Goal: Check status: Verify the current state of an ongoing process or item

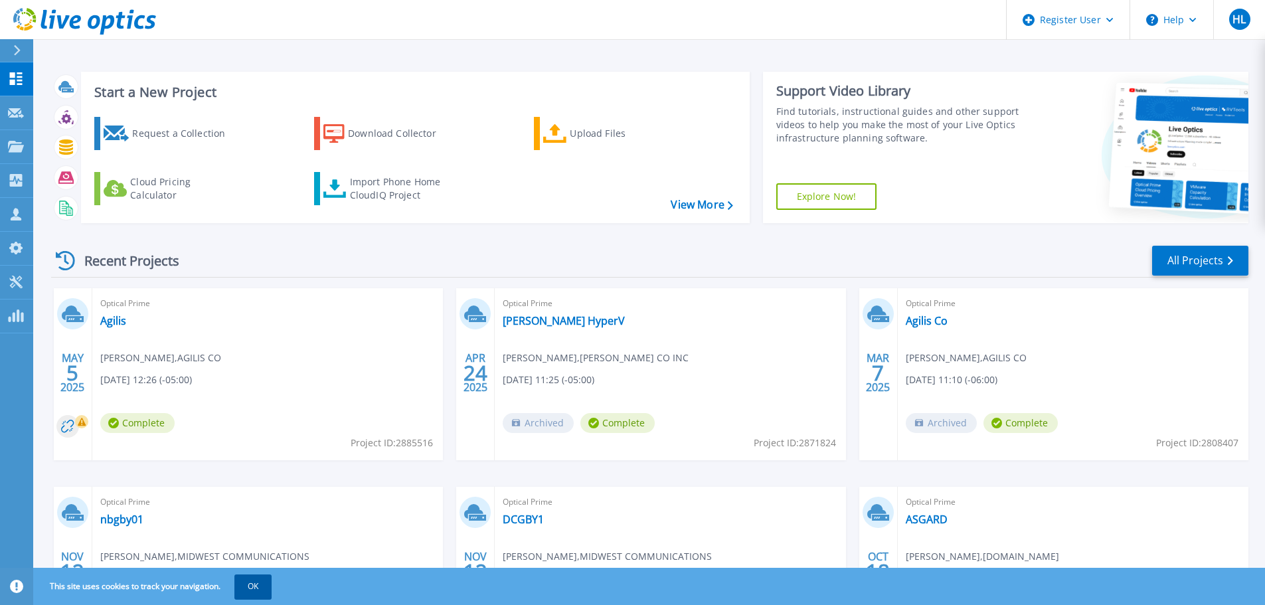
click at [241, 588] on button "OK" at bounding box center [252, 586] width 37 height 24
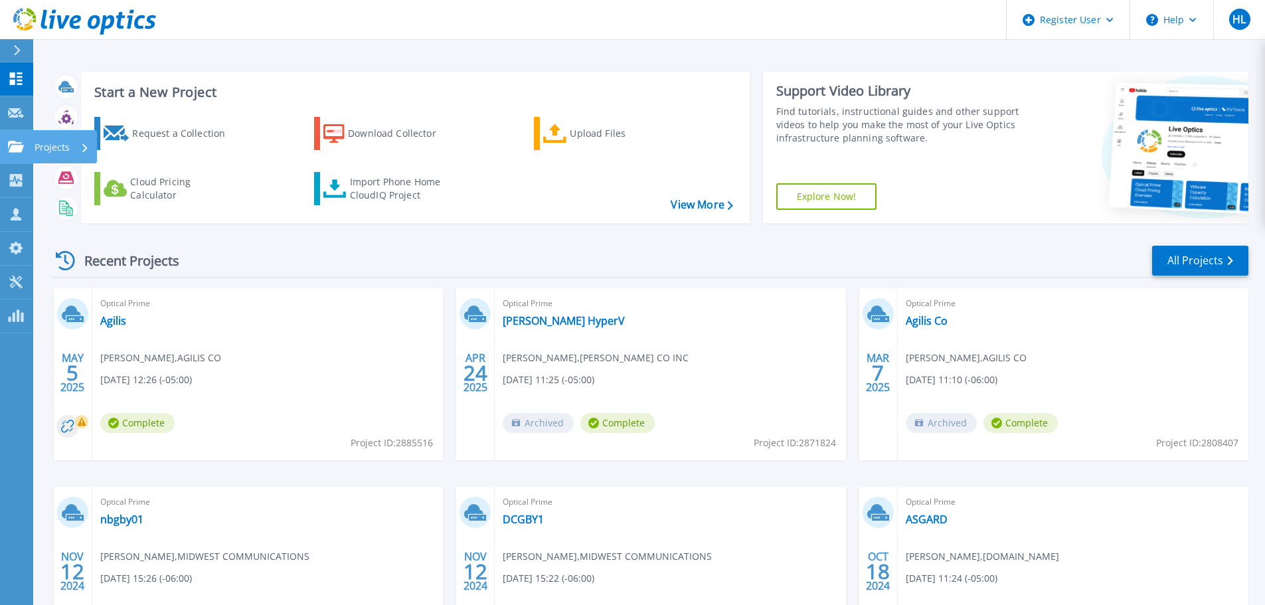
click at [49, 145] on p "Projects" at bounding box center [52, 147] width 35 height 35
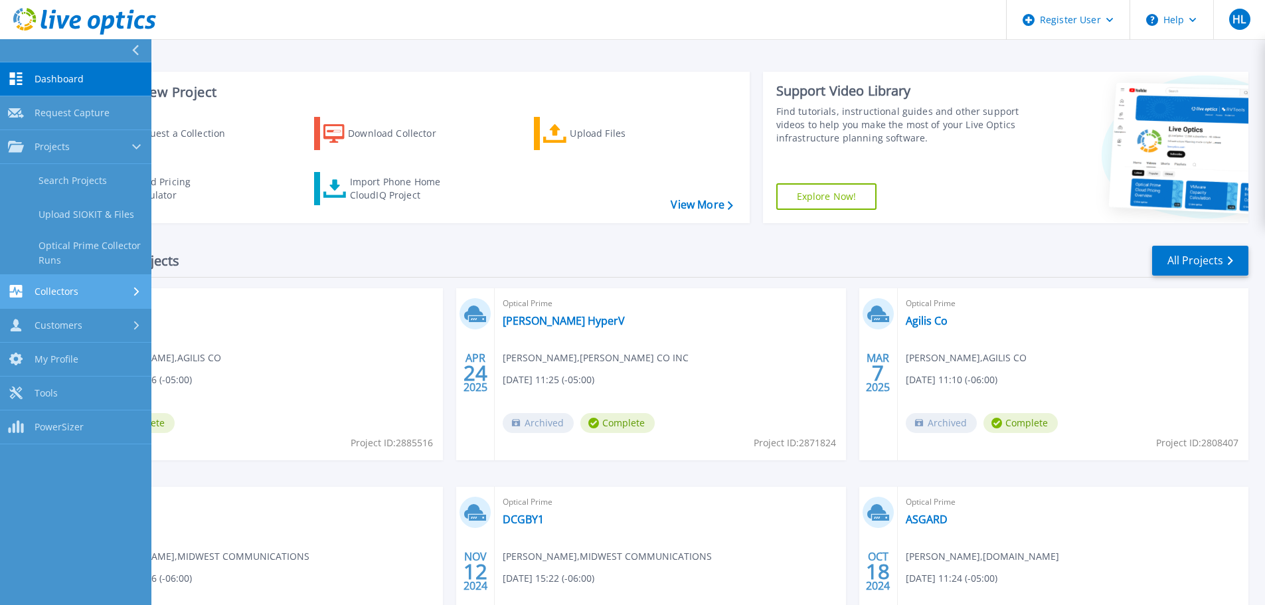
click at [82, 290] on div "Collectors" at bounding box center [75, 291] width 135 height 13
click at [84, 328] on div "Customers" at bounding box center [75, 325] width 135 height 13
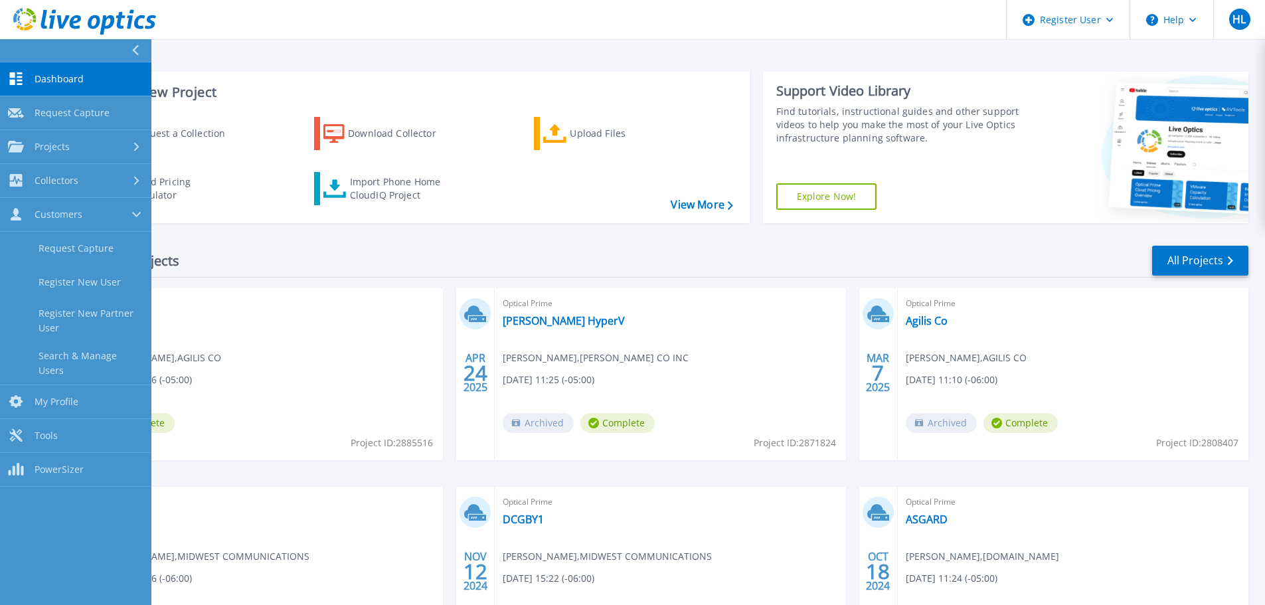
click at [142, 48] on div at bounding box center [140, 50] width 21 height 23
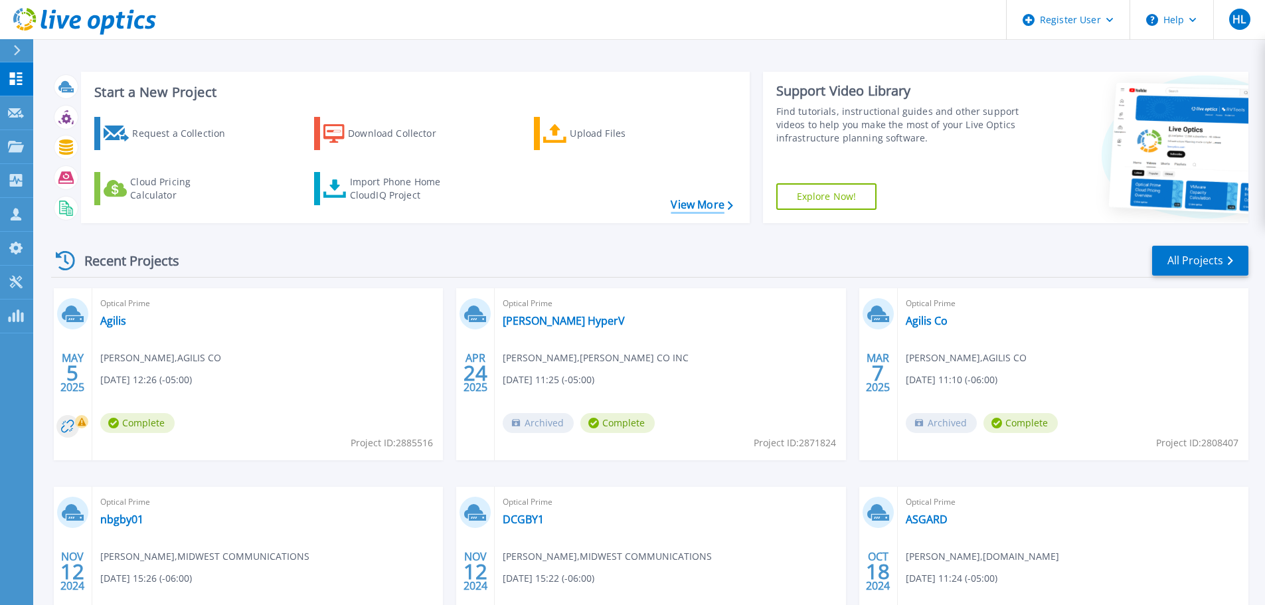
click at [699, 209] on link "View More" at bounding box center [701, 204] width 62 height 13
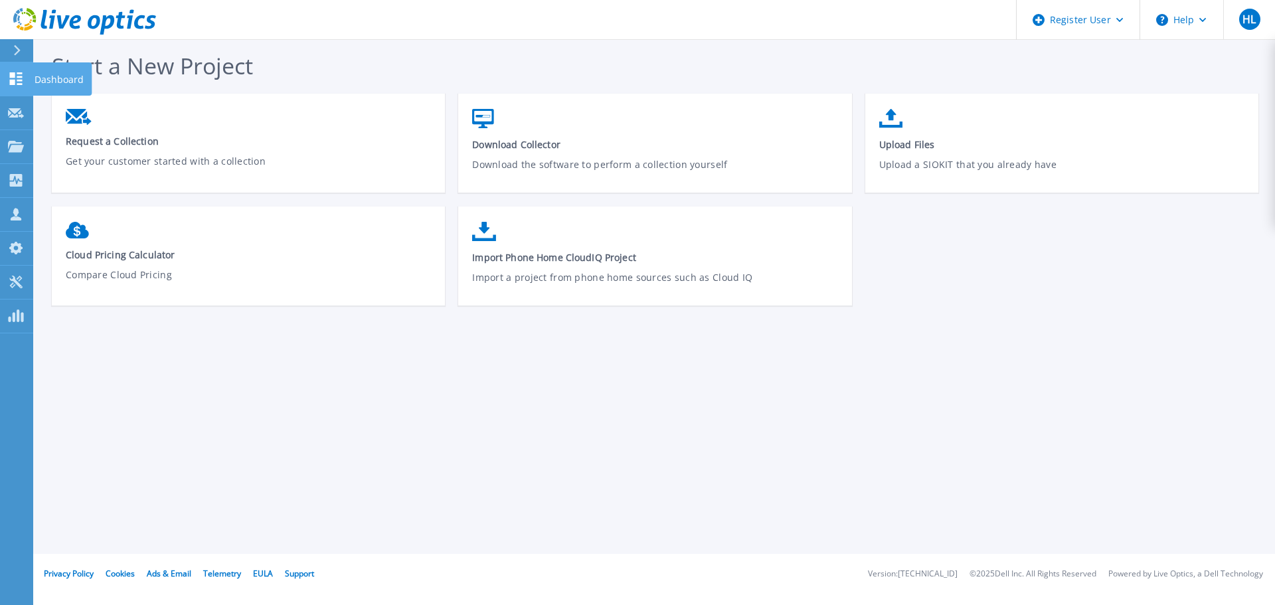
click at [13, 68] on link "Dashboard Dashboard" at bounding box center [16, 79] width 33 height 34
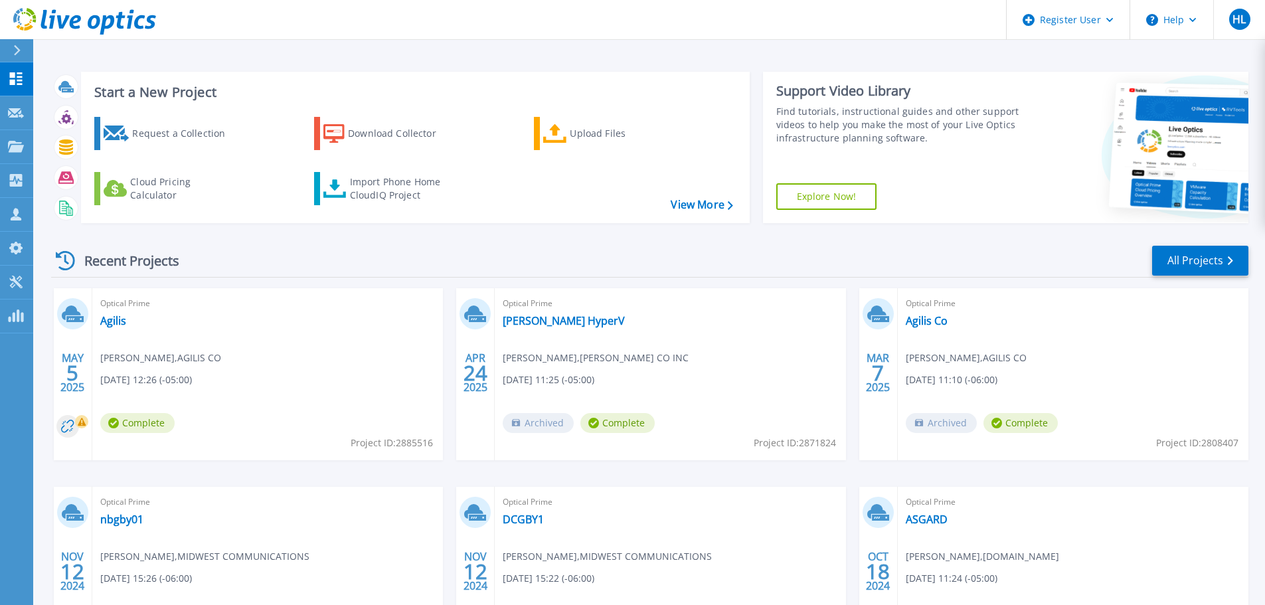
click at [283, 250] on div "Recent Projects All Projects" at bounding box center [649, 260] width 1197 height 33
click at [1182, 264] on link "All Projects" at bounding box center [1200, 261] width 96 height 30
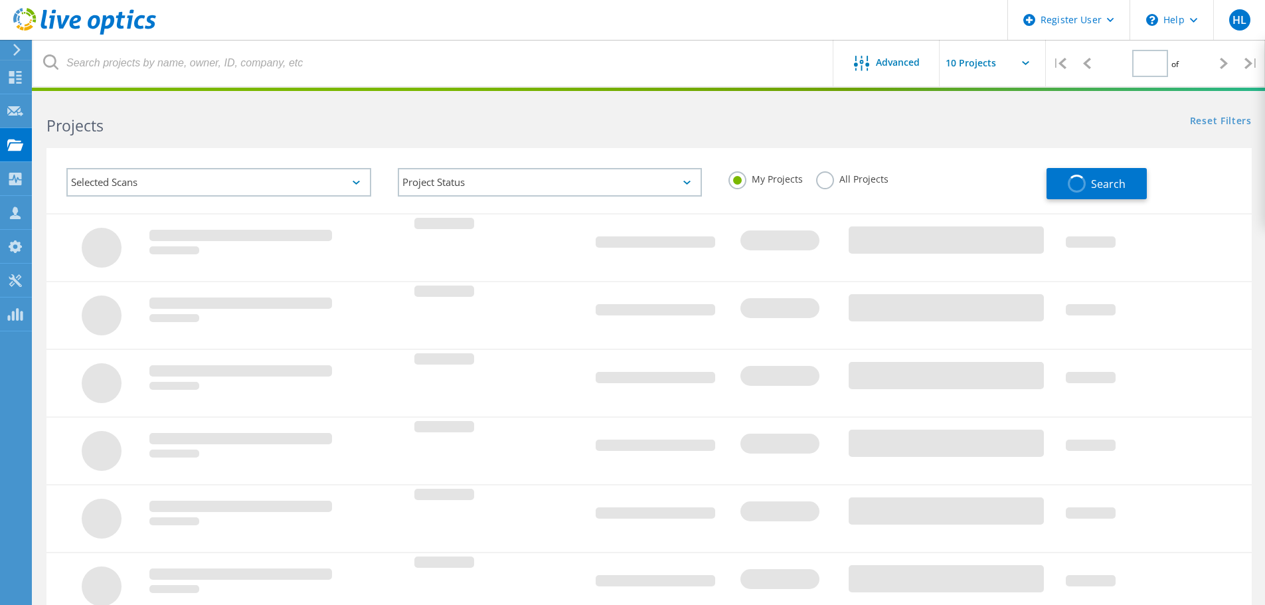
type input "1"
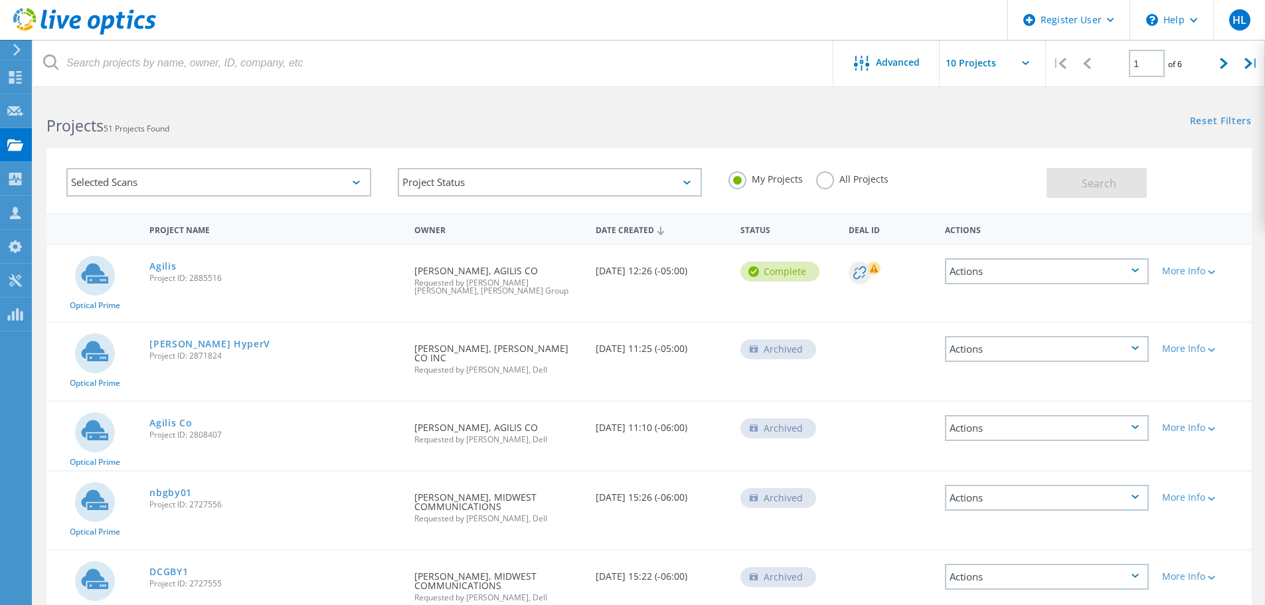
click at [366, 183] on div "Selected Scans" at bounding box center [218, 182] width 305 height 29
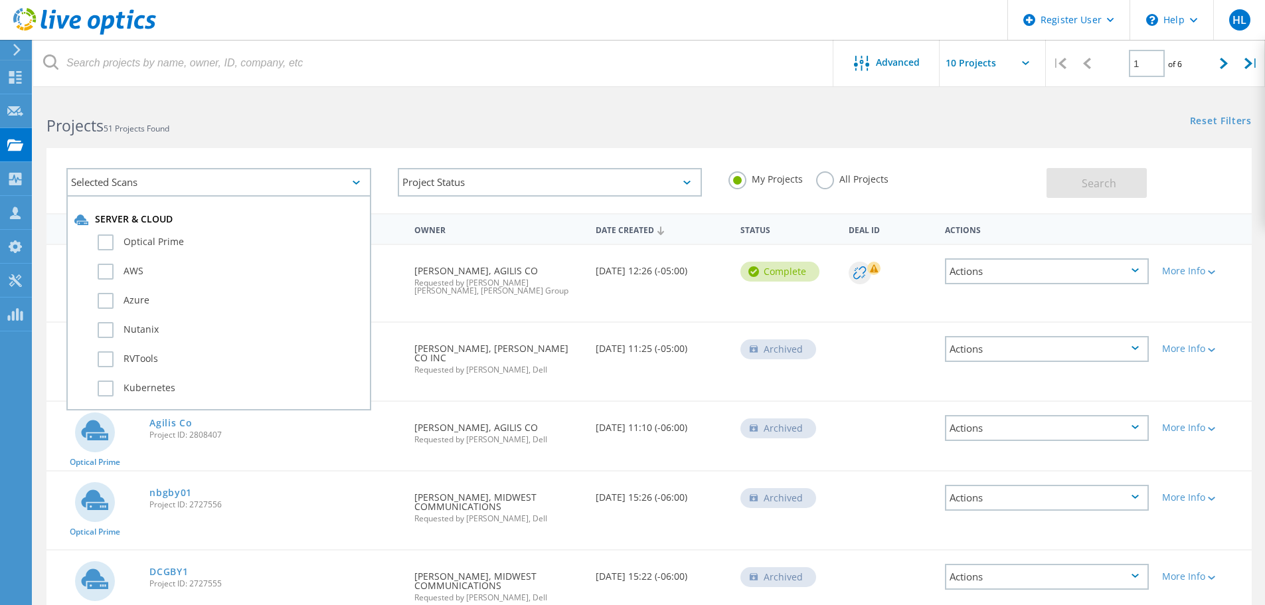
click at [366, 183] on div "Selected Scans" at bounding box center [218, 182] width 305 height 29
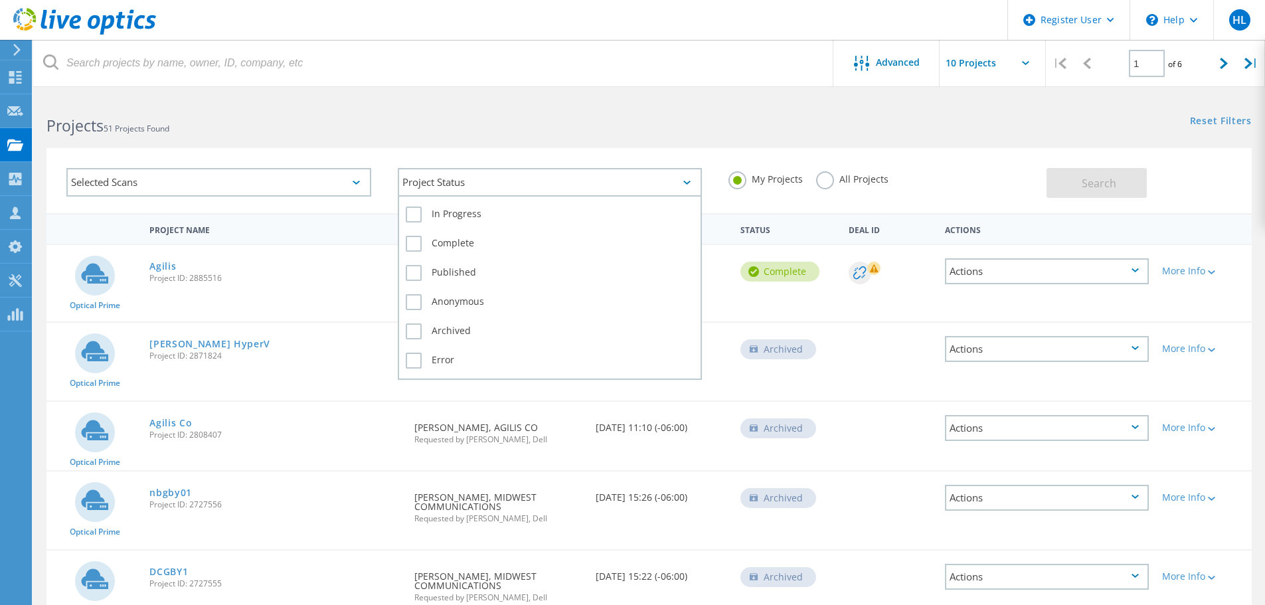
click at [420, 181] on div "Project Status" at bounding box center [550, 182] width 305 height 29
click at [414, 212] on label "In Progress" at bounding box center [550, 214] width 289 height 16
click at [0, 0] on input "In Progress" at bounding box center [0, 0] width 0 height 0
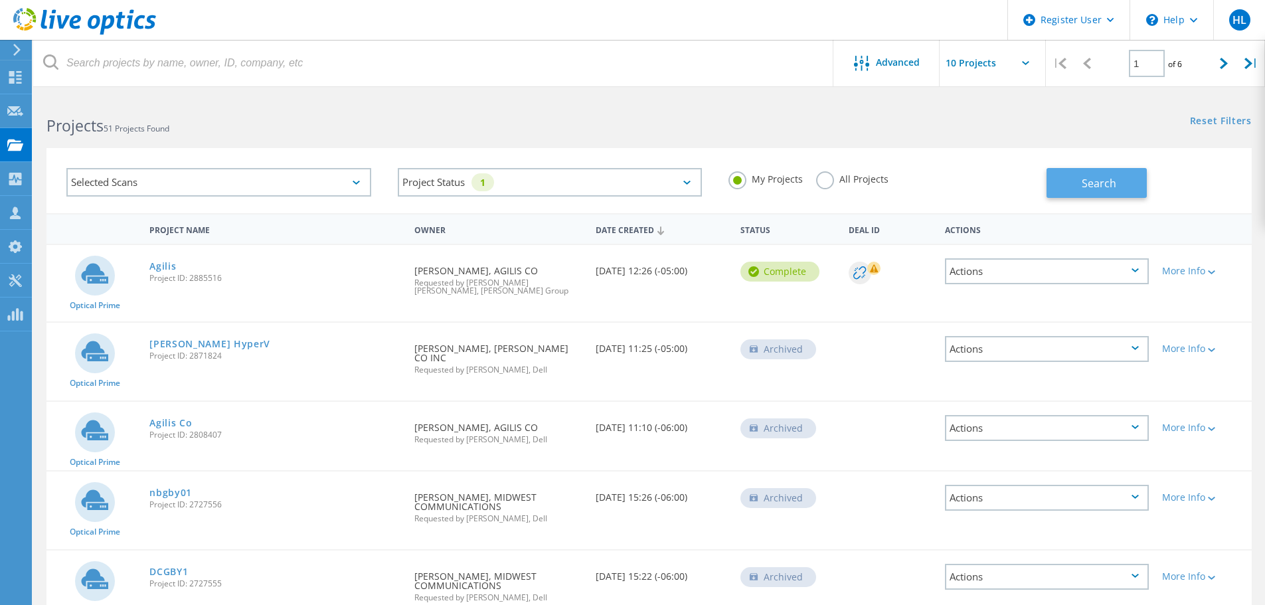
click at [1094, 177] on span "Search" at bounding box center [1098, 183] width 35 height 15
